Goal: Information Seeking & Learning: Learn about a topic

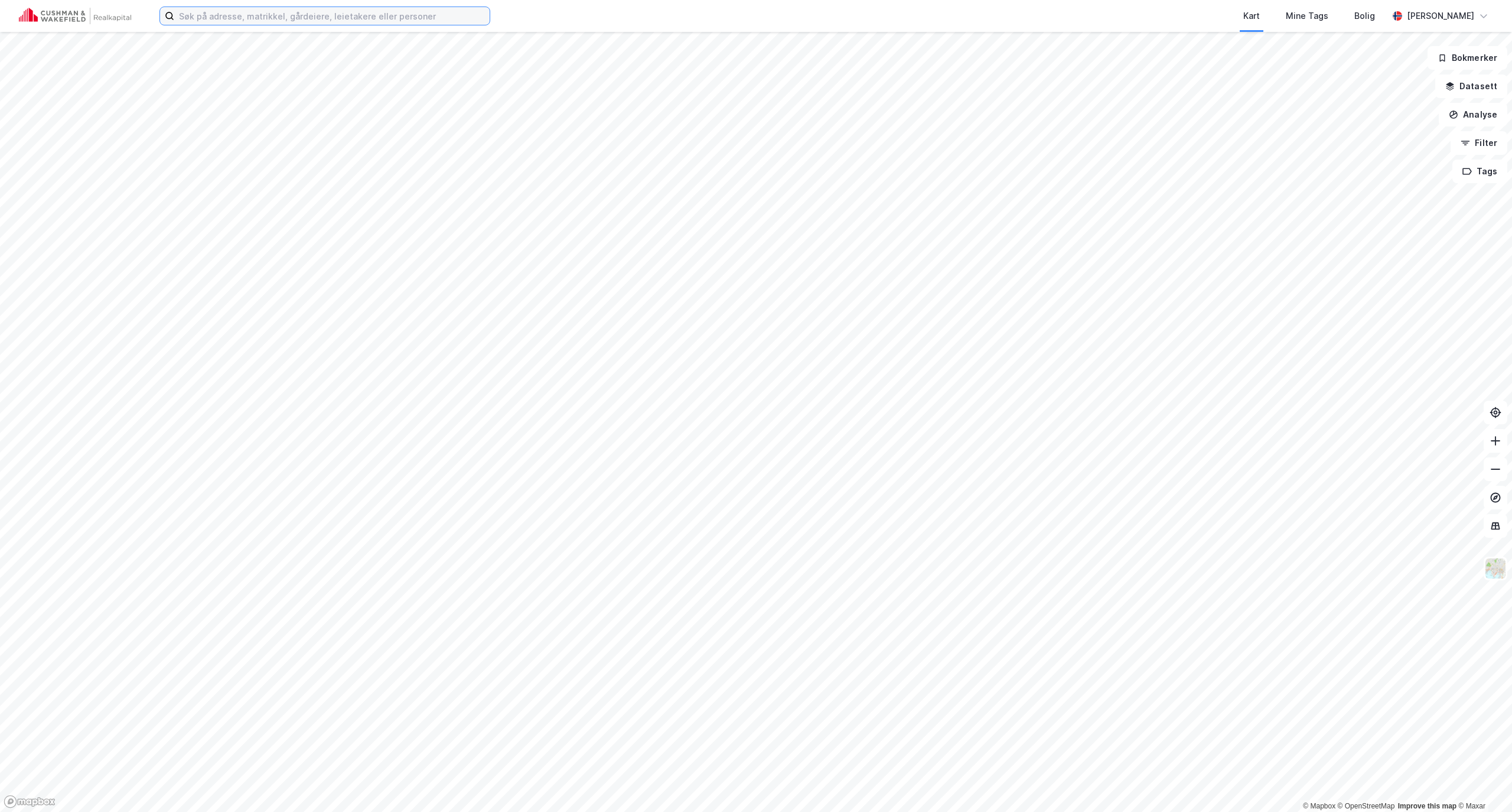
click at [353, 13] on input at bounding box center [331, 16] width 315 height 18
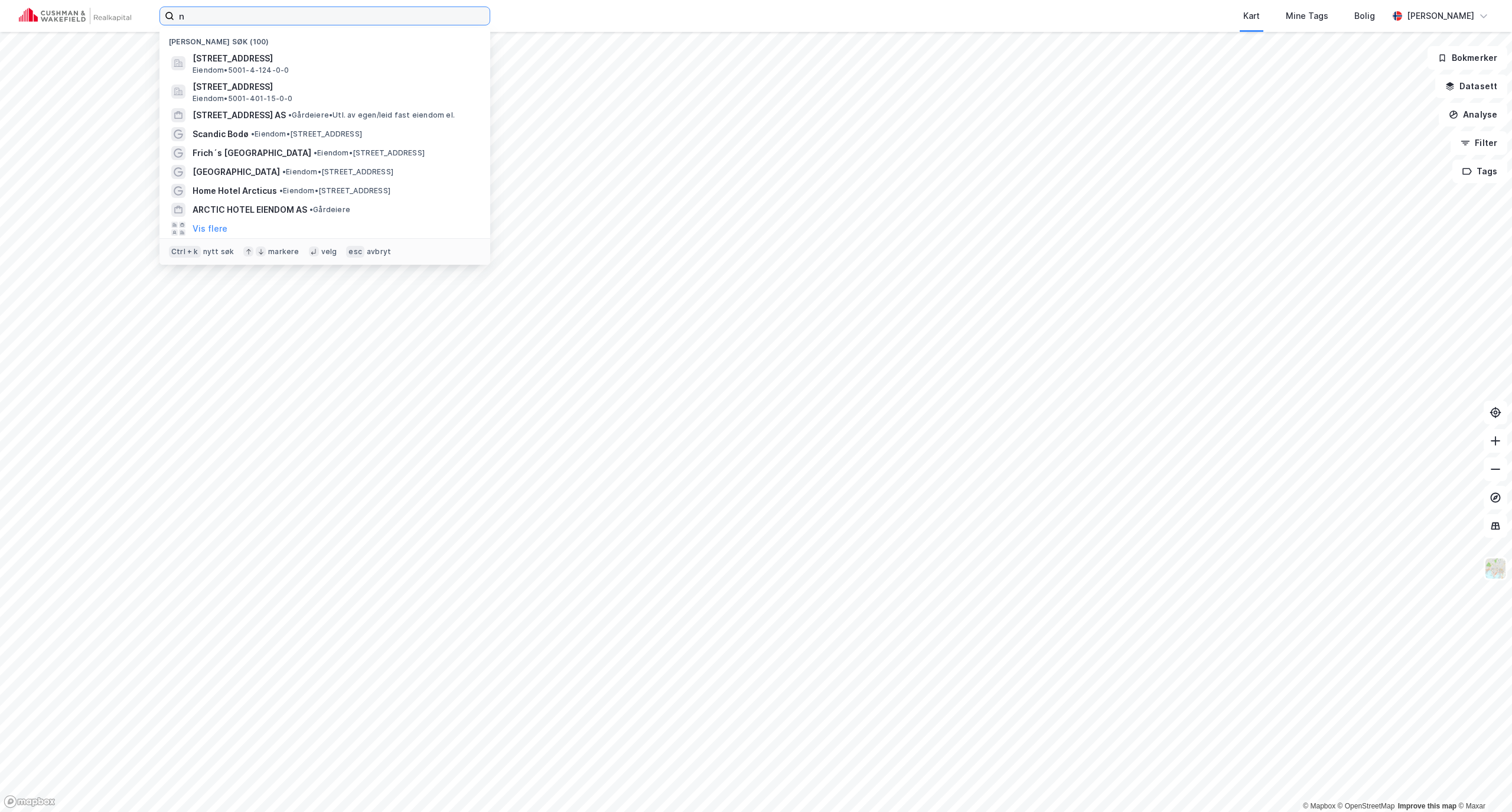
click at [353, 13] on input "n" at bounding box center [331, 16] width 315 height 18
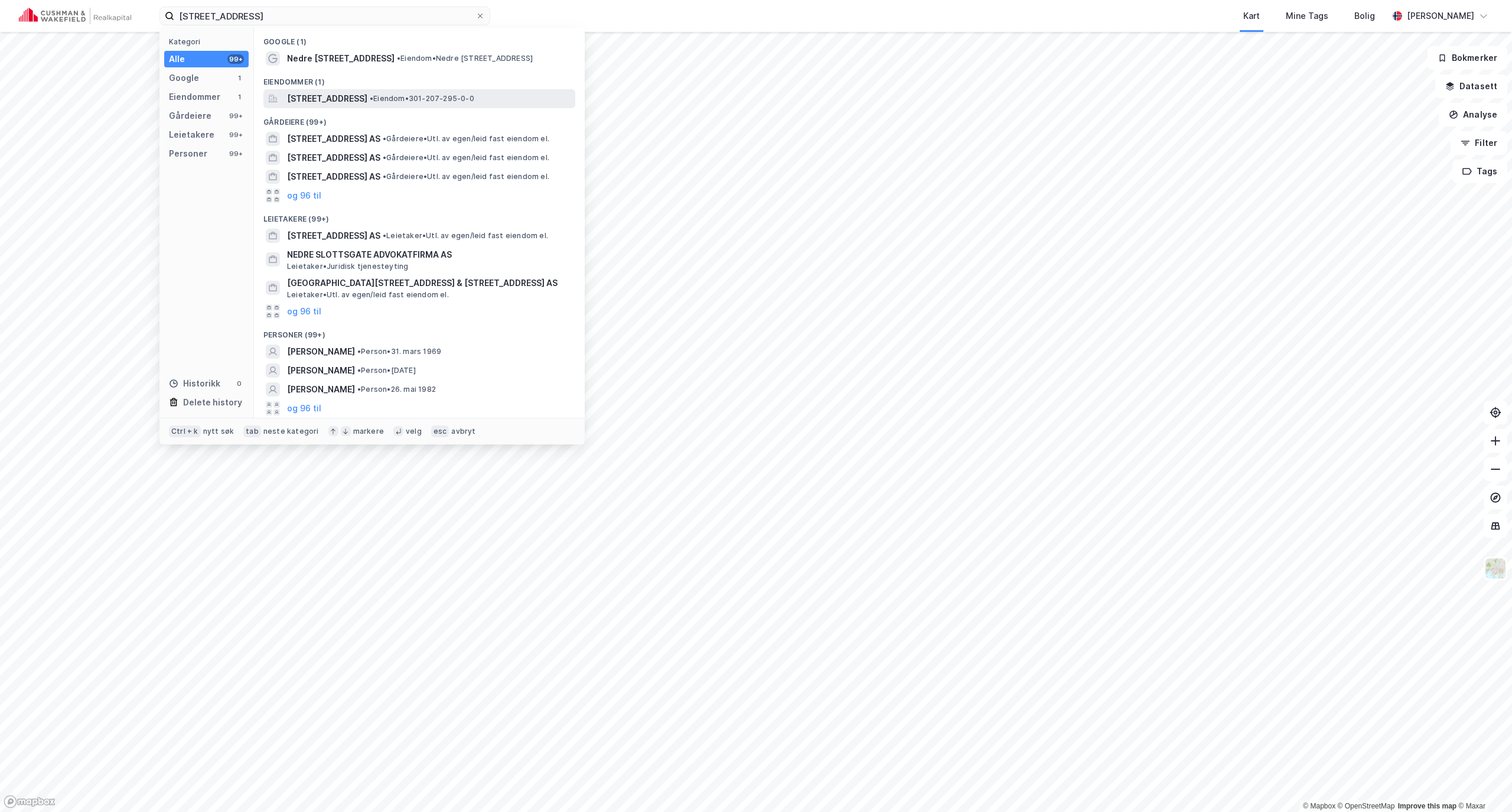
click at [336, 98] on span "[STREET_ADDRESS]" at bounding box center [327, 98] width 80 height 14
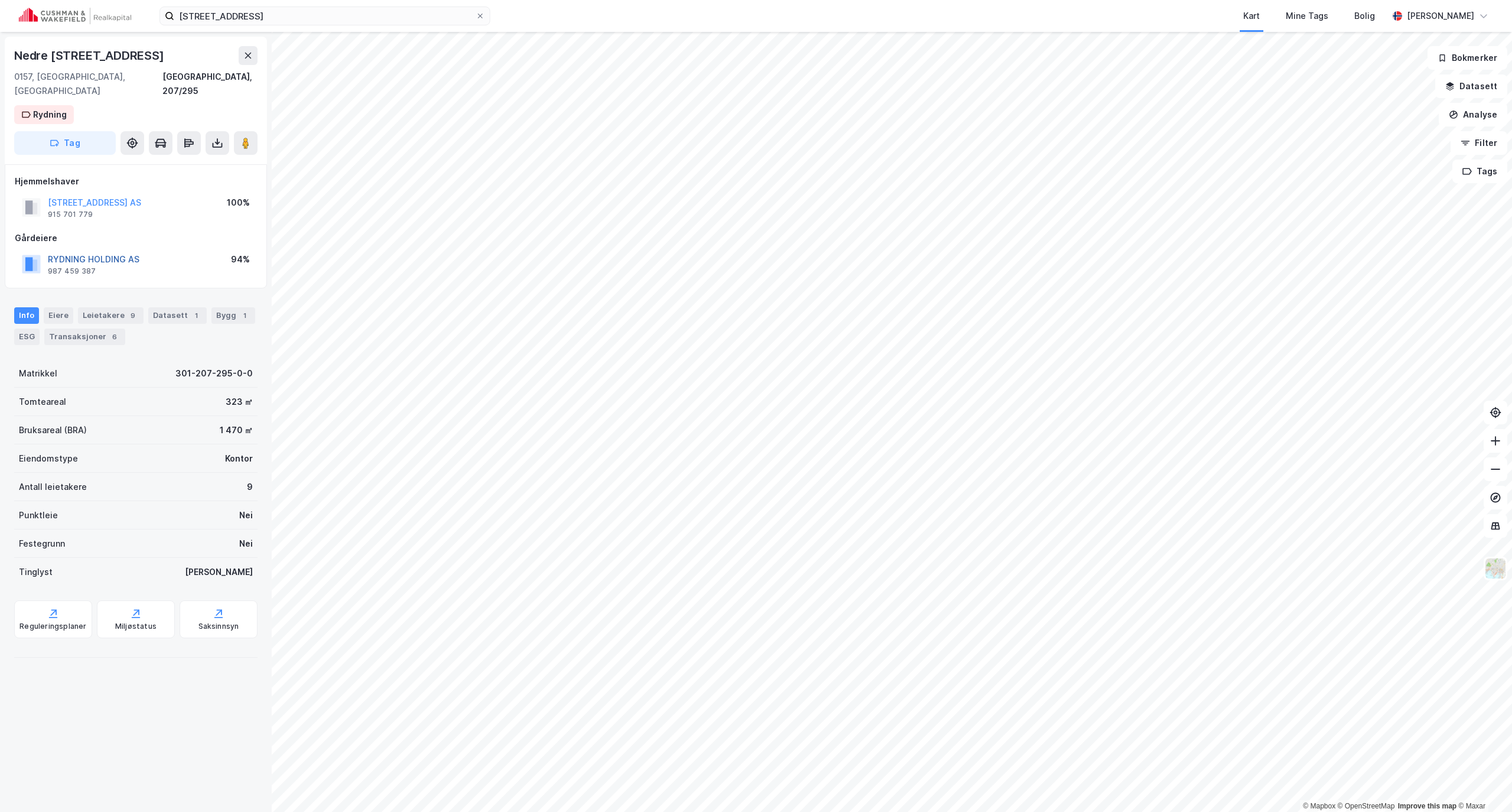
click at [0, 0] on button "RYDNING HOLDING AS" at bounding box center [0, 0] width 0 height 0
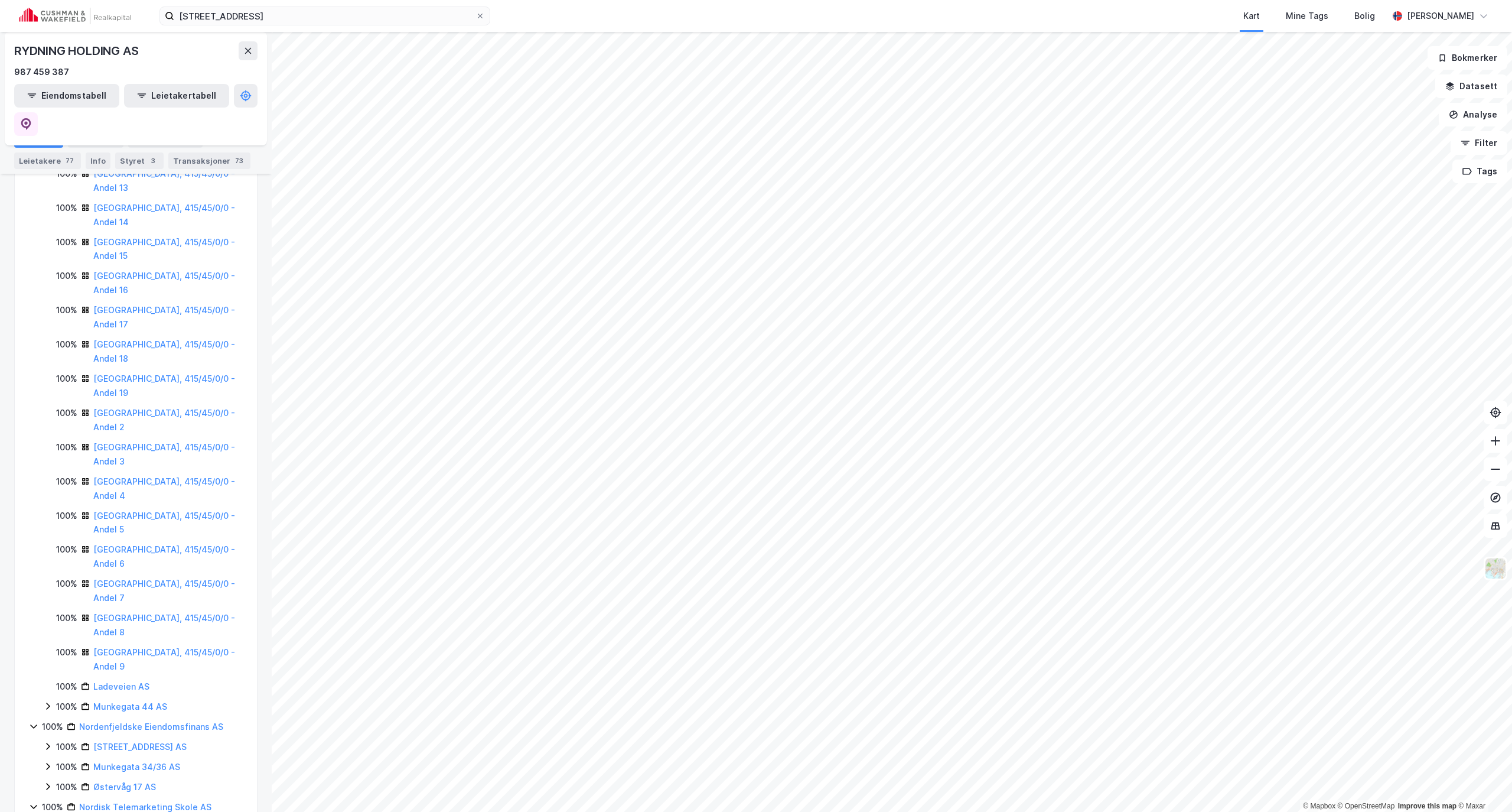
scroll to position [805, 0]
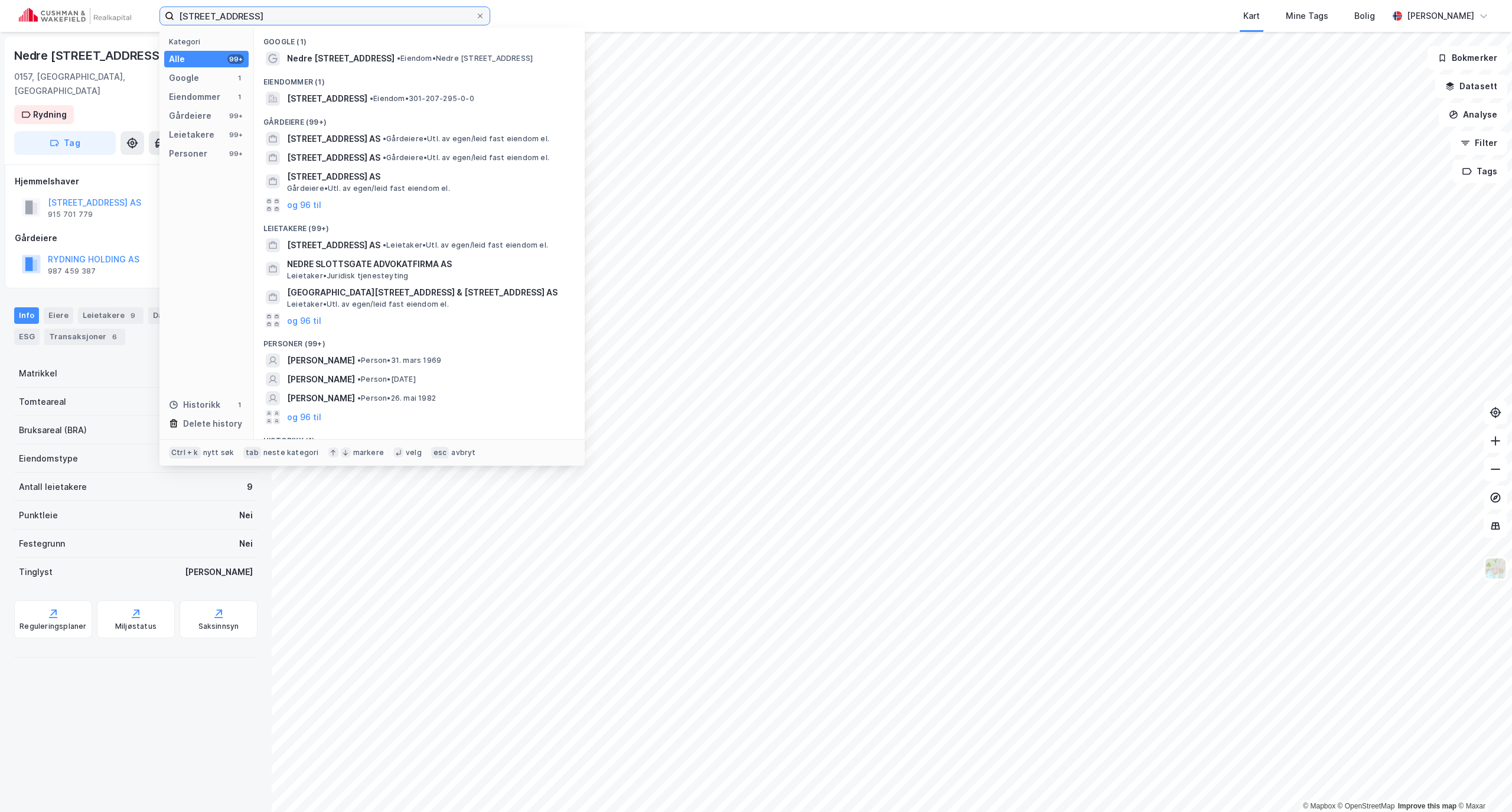
click at [299, 10] on input "[STREET_ADDRESS]" at bounding box center [325, 16] width 301 height 18
click at [332, 137] on span "[STREET_ADDRESS] AS" at bounding box center [333, 139] width 93 height 14
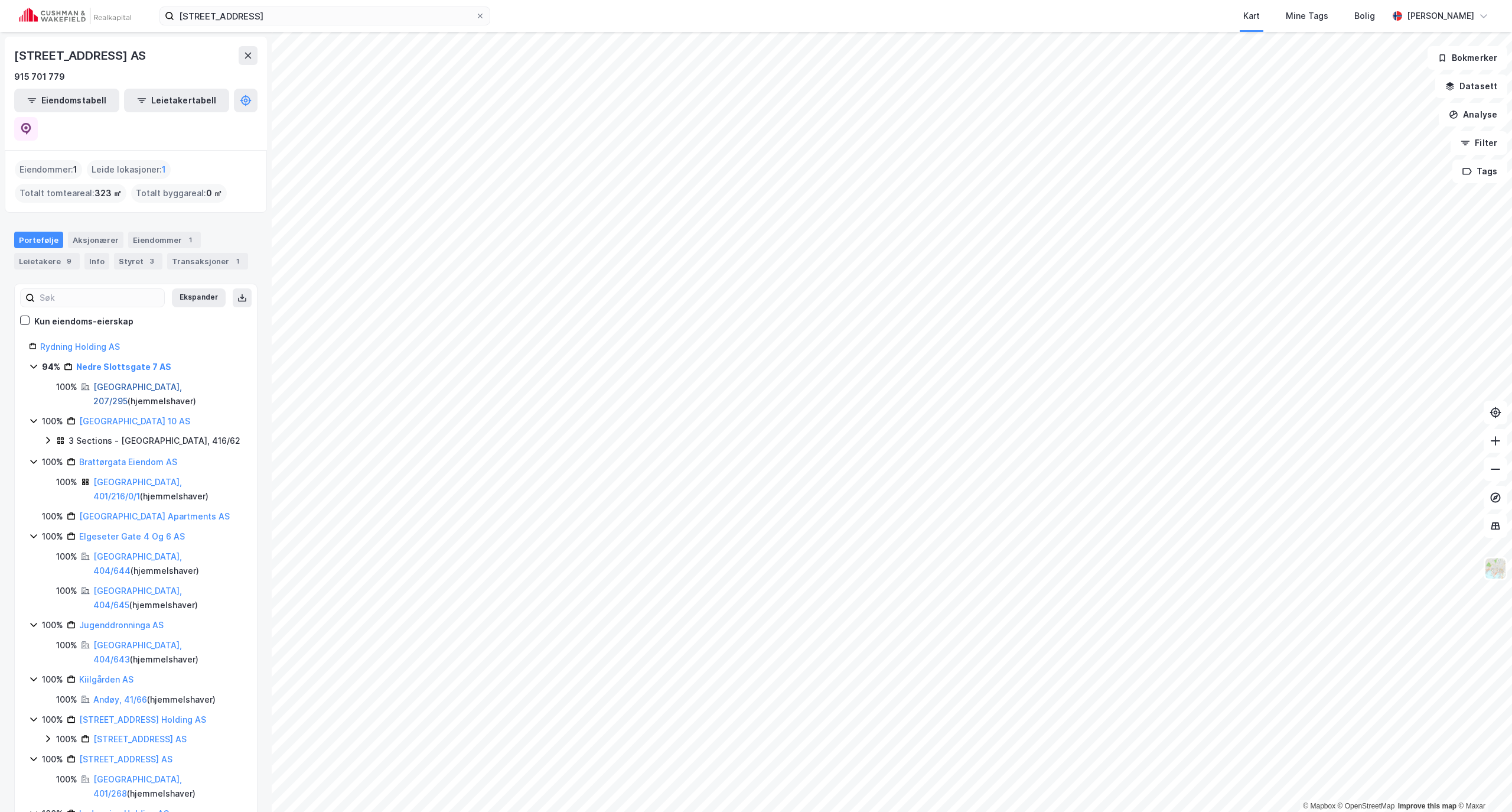
click at [123, 381] on link "[GEOGRAPHIC_DATA], 207/295" at bounding box center [138, 394] width 89 height 25
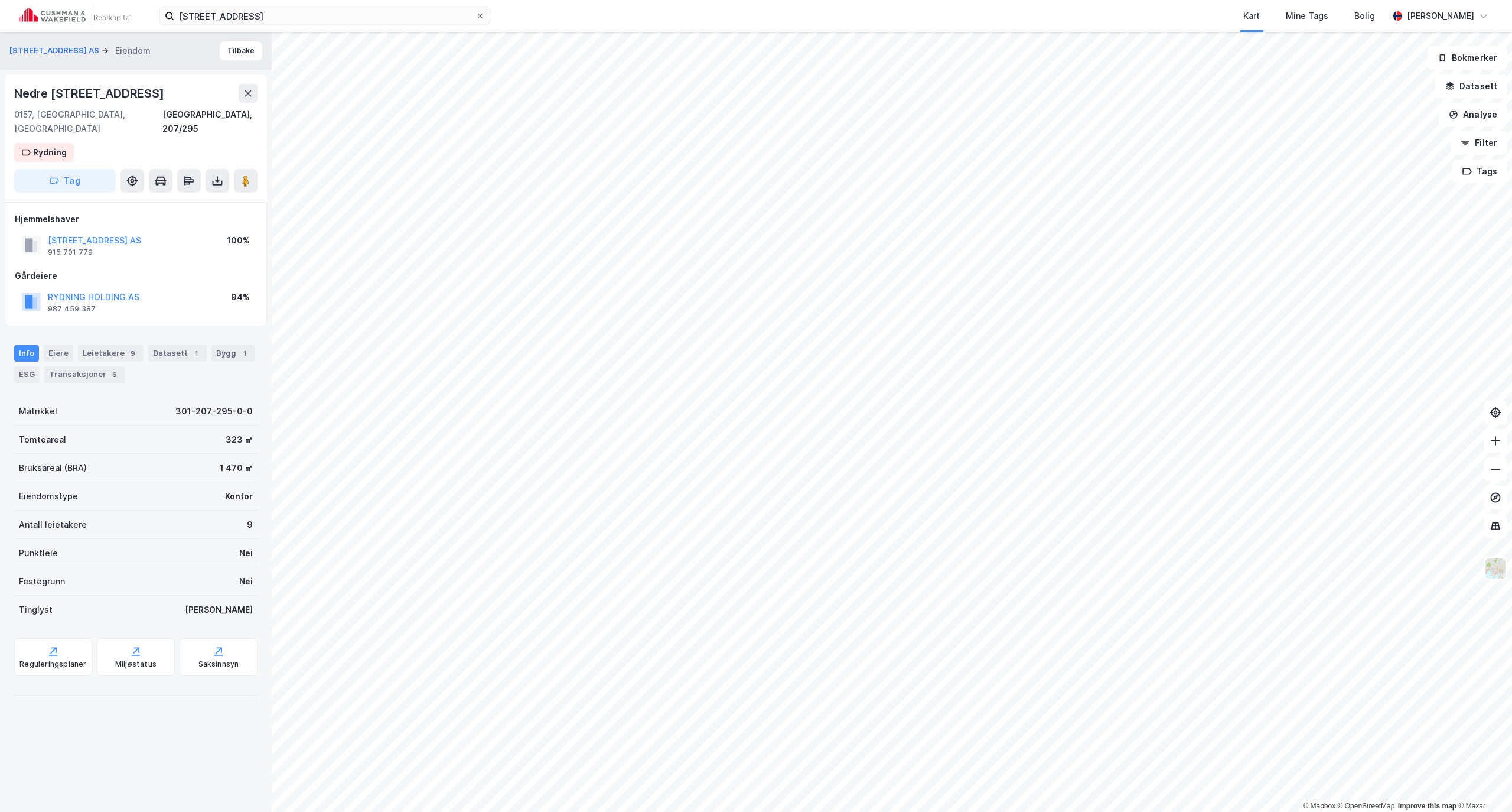
click at [113, 233] on div "[STREET_ADDRESS] AS" at bounding box center [94, 240] width 93 height 14
click at [0, 0] on button "[STREET_ADDRESS] AS" at bounding box center [0, 0] width 0 height 0
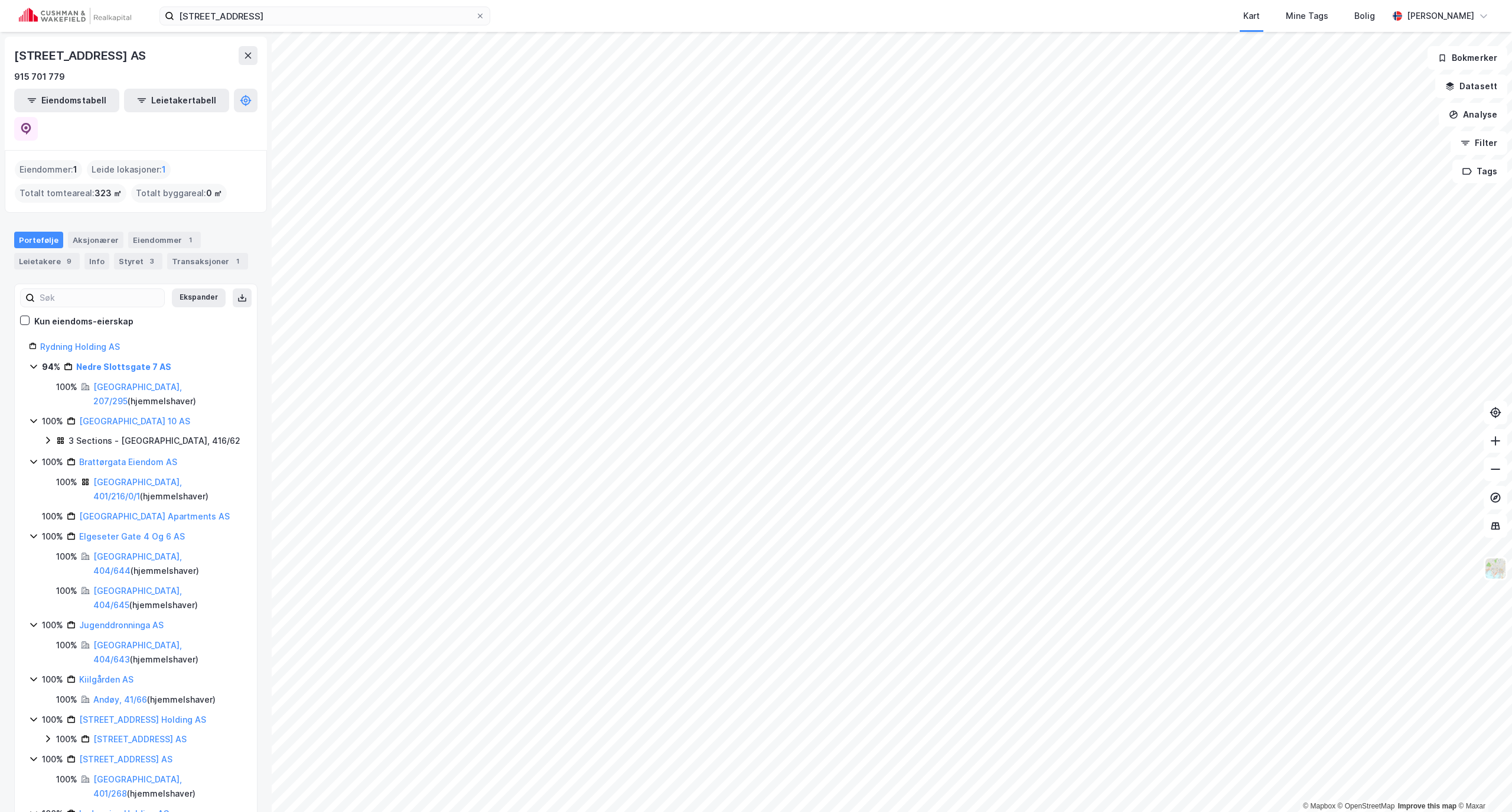
click at [53, 160] on div "Eiendommer : 1" at bounding box center [48, 170] width 68 height 19
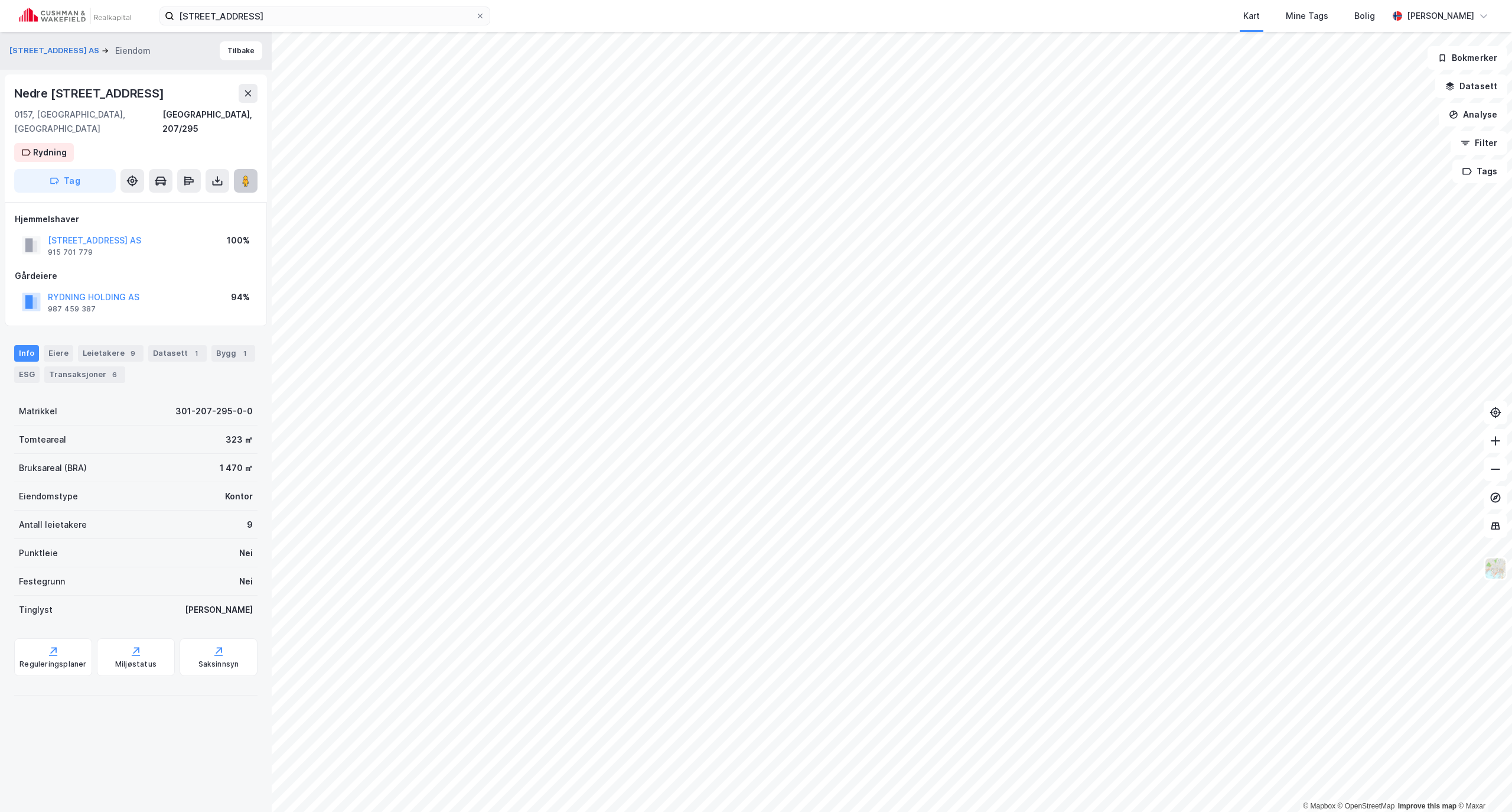
click at [255, 169] on button at bounding box center [246, 181] width 24 height 24
click at [1468, 81] on button "Datasett" at bounding box center [1472, 86] width 72 height 24
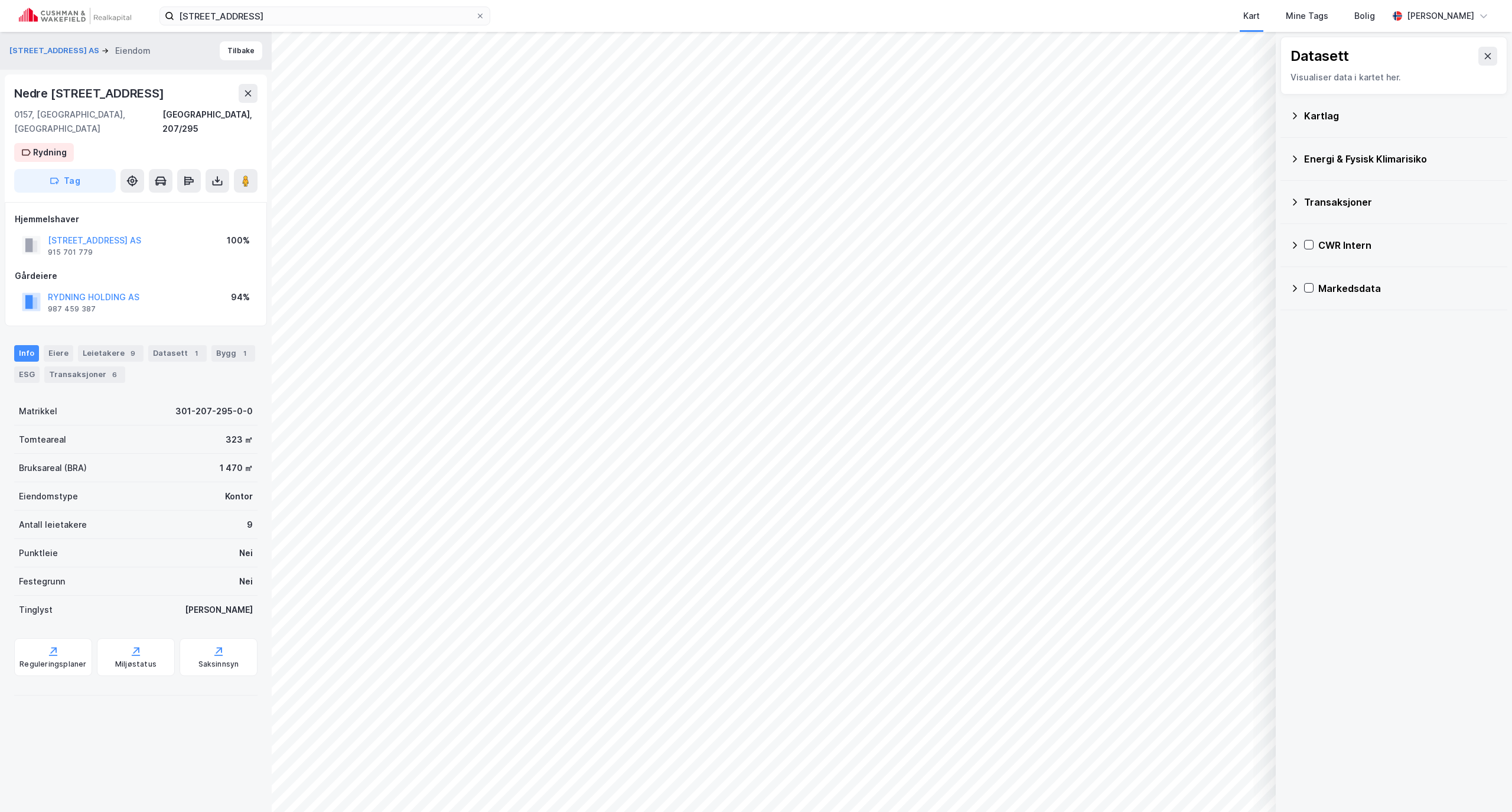
click at [1297, 249] on icon at bounding box center [1295, 245] width 10 height 10
click at [1323, 298] on icon at bounding box center [1324, 302] width 8 height 8
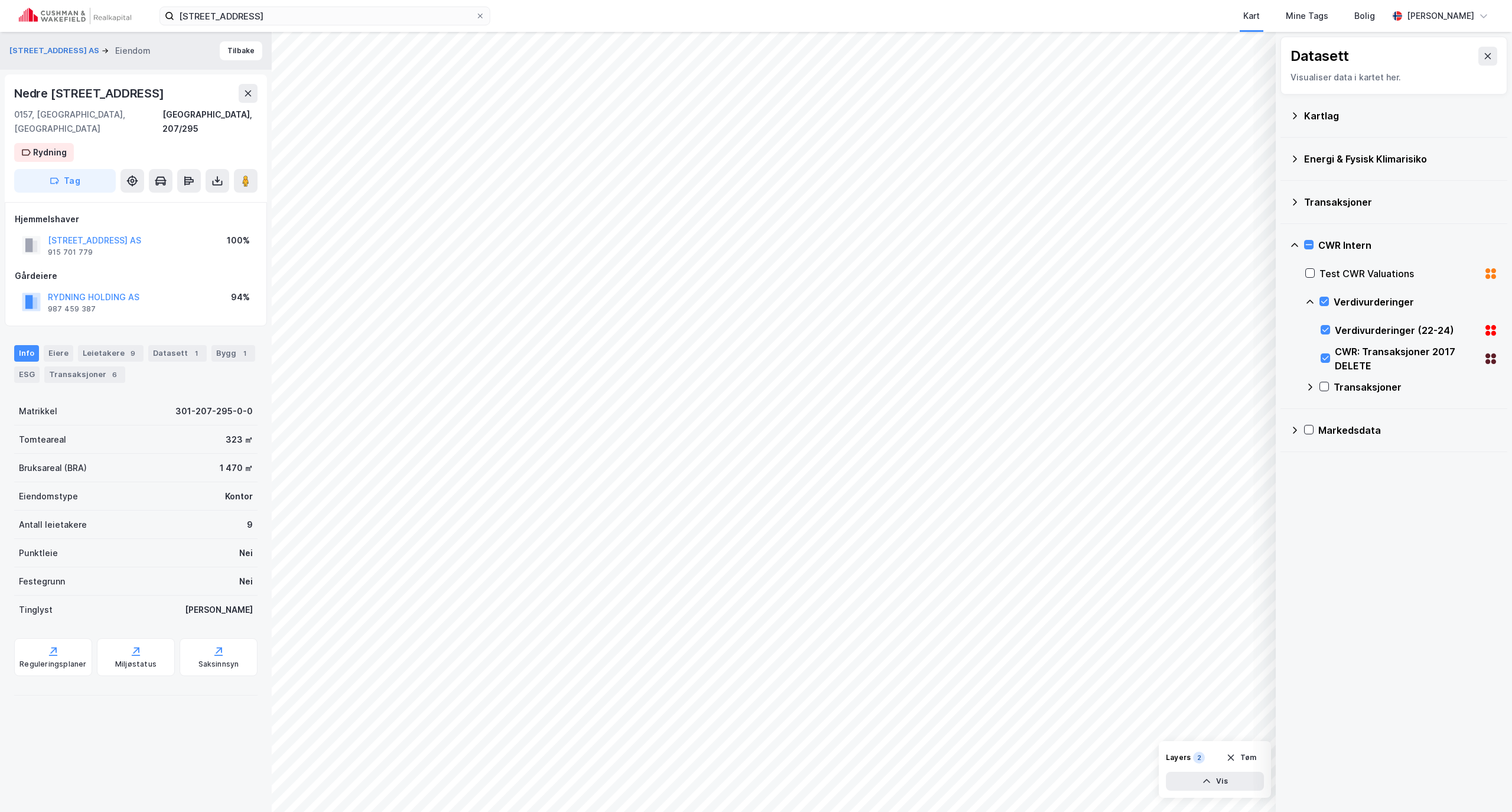
click at [1331, 358] on div "CWR: Transaksjoner 2017 DELETE" at bounding box center [1410, 359] width 177 height 29
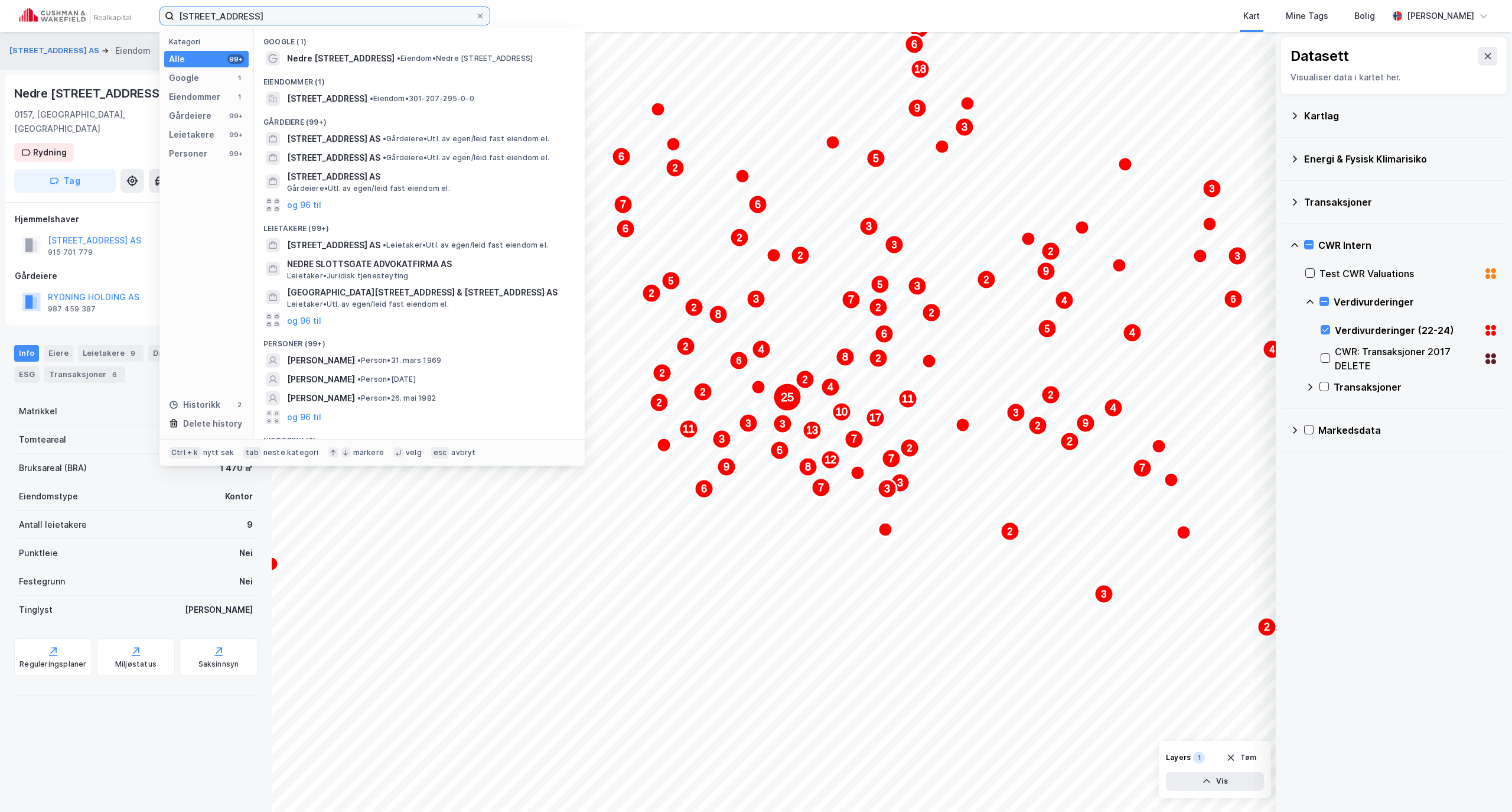
click at [310, 16] on input "[STREET_ADDRESS]" at bounding box center [325, 16] width 301 height 18
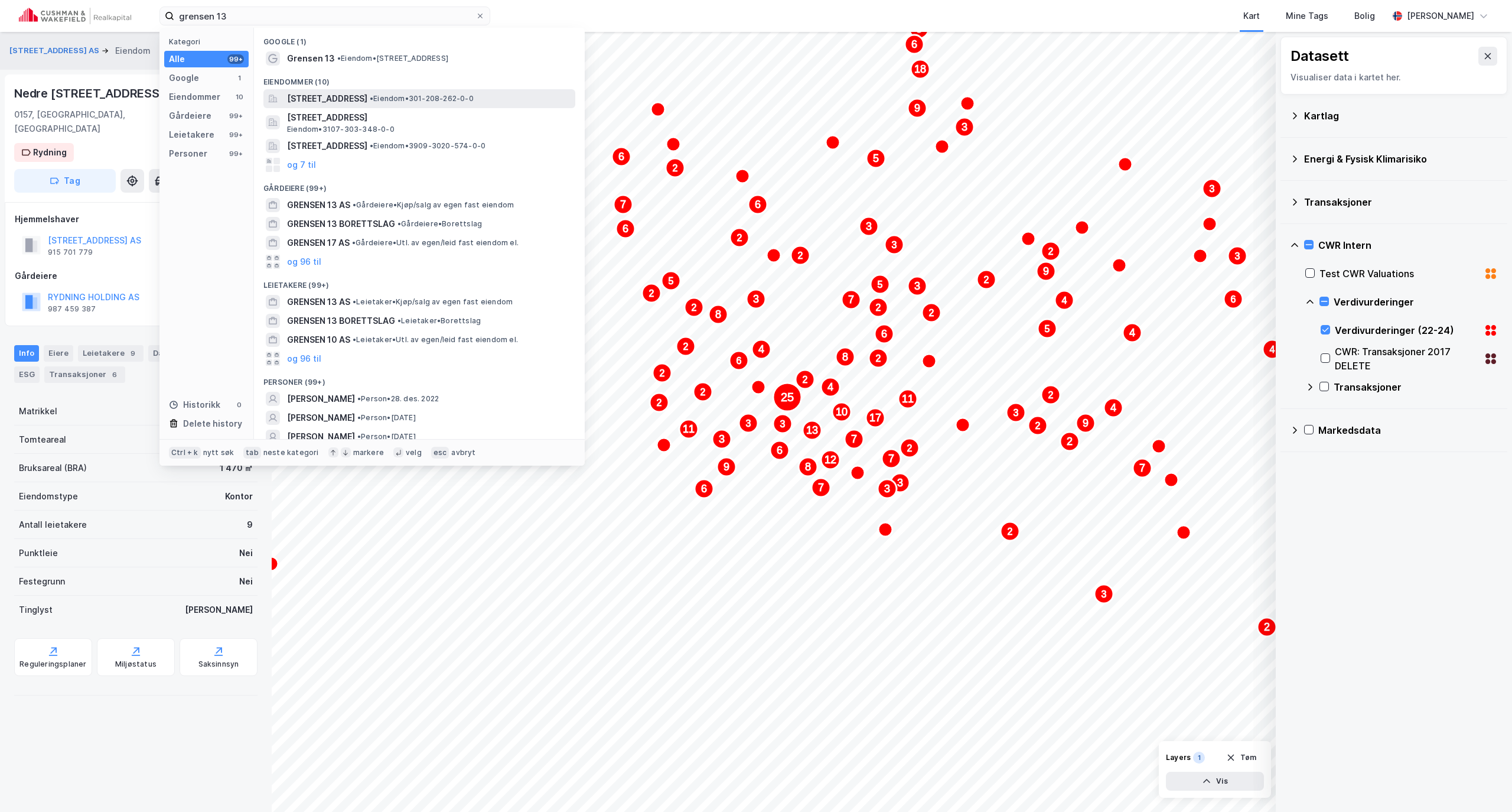
click at [365, 93] on span "[STREET_ADDRESS]" at bounding box center [327, 98] width 80 height 14
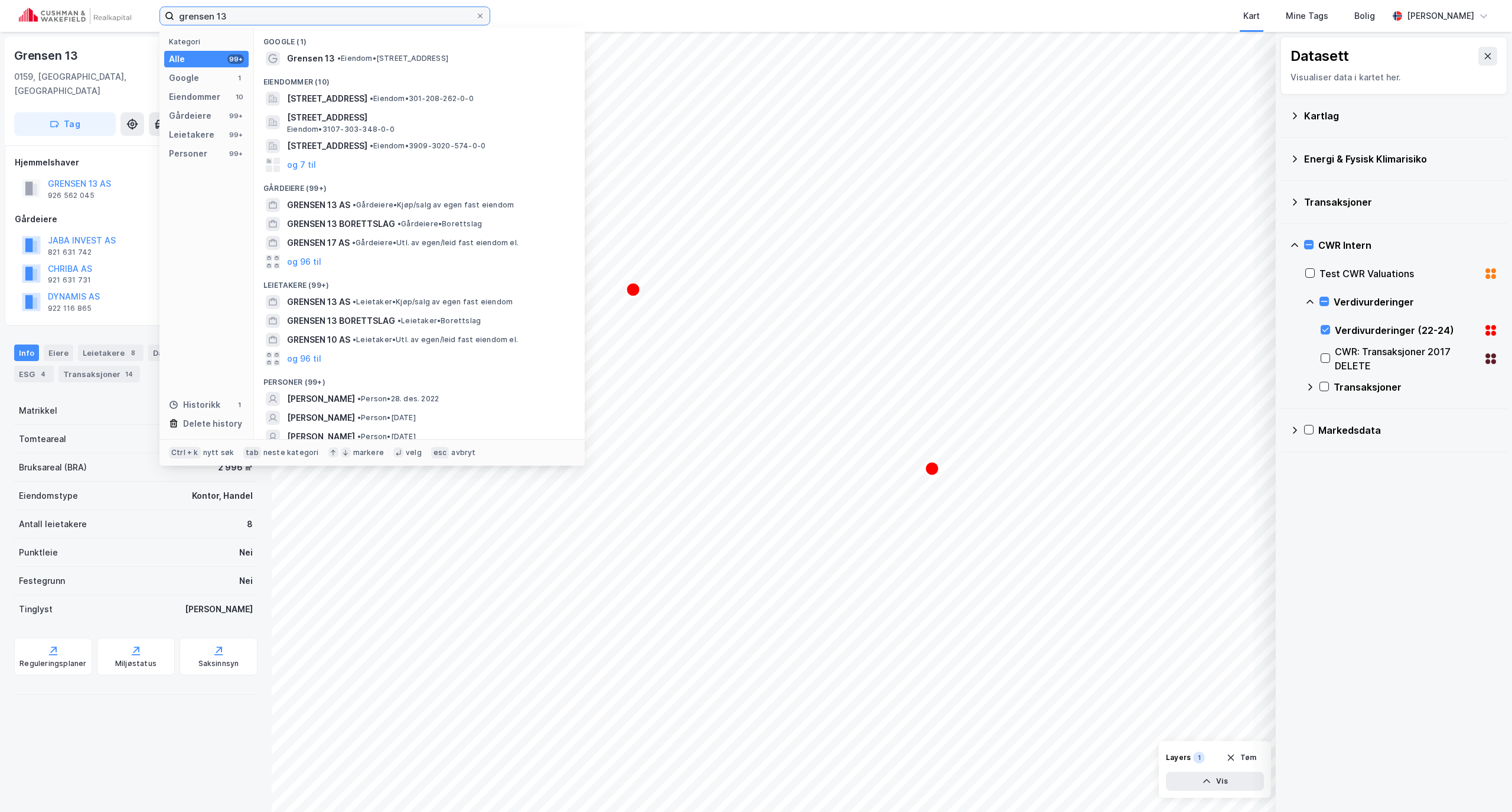
click at [247, 15] on input "grensen 13" at bounding box center [325, 16] width 301 height 18
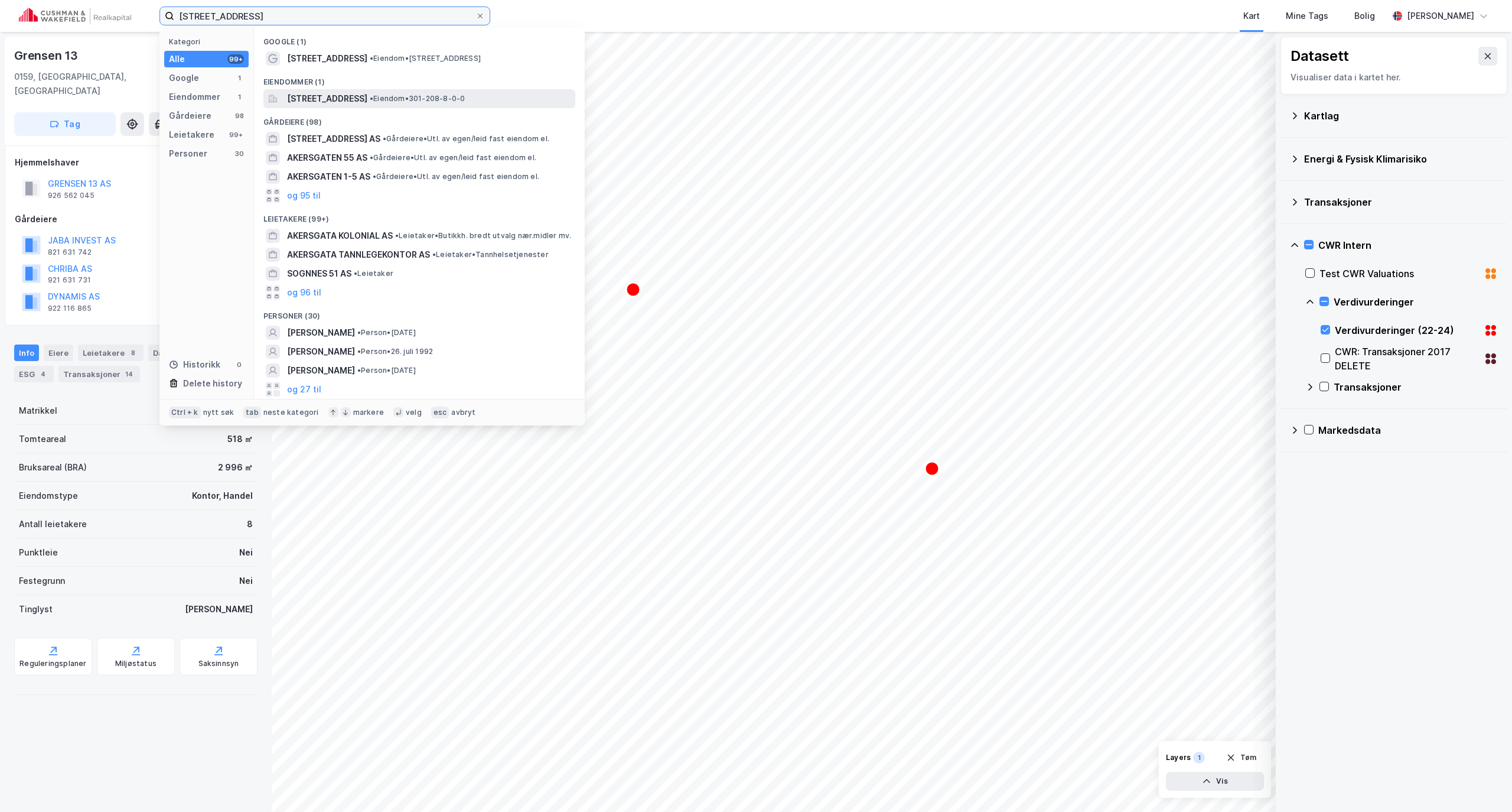
type input "[STREET_ADDRESS]"
click at [368, 100] on span "[STREET_ADDRESS]" at bounding box center [327, 98] width 80 height 14
